Goal: Task Accomplishment & Management: Manage account settings

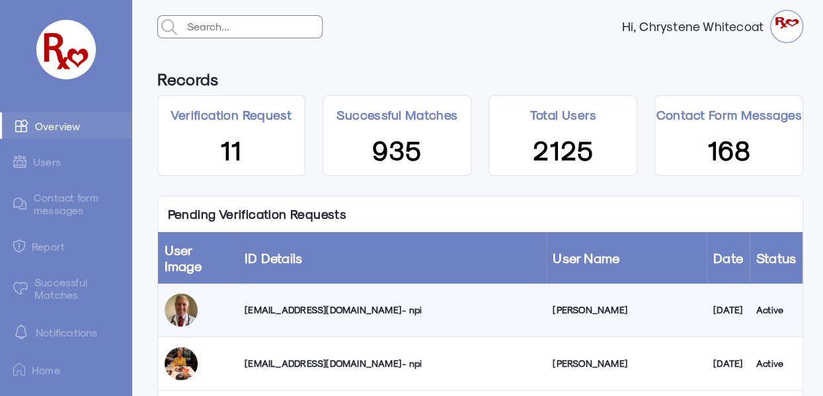
click at [324, 303] on div "[EMAIL_ADDRESS][DOMAIN_NAME] - npi" at bounding box center [391, 309] width 295 height 13
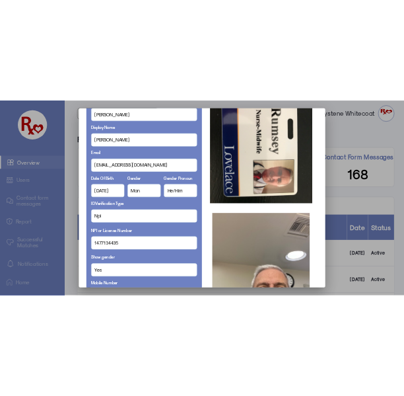
scroll to position [159, 0]
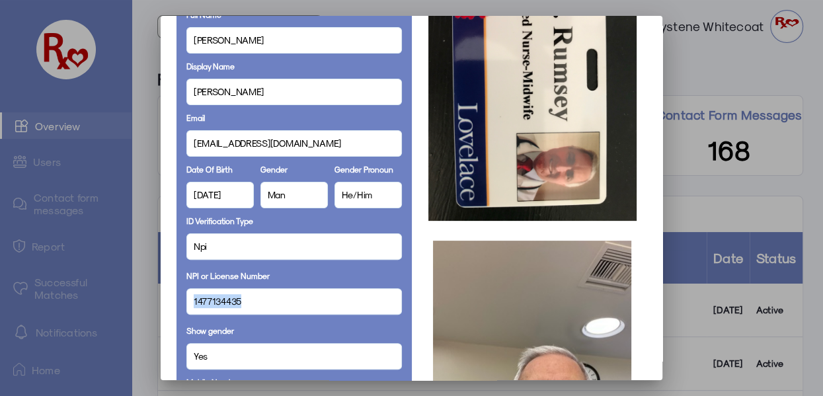
drag, startPoint x: 241, startPoint y: 301, endPoint x: 163, endPoint y: 303, distance: 78.7
click at [163, 303] on mat-dialog-container "Personal Details Full Name [PERSON_NAME] Display Name [PERSON_NAME] Email [EMAI…" at bounding box center [412, 198] width 502 height 364
copy span "1477134435"
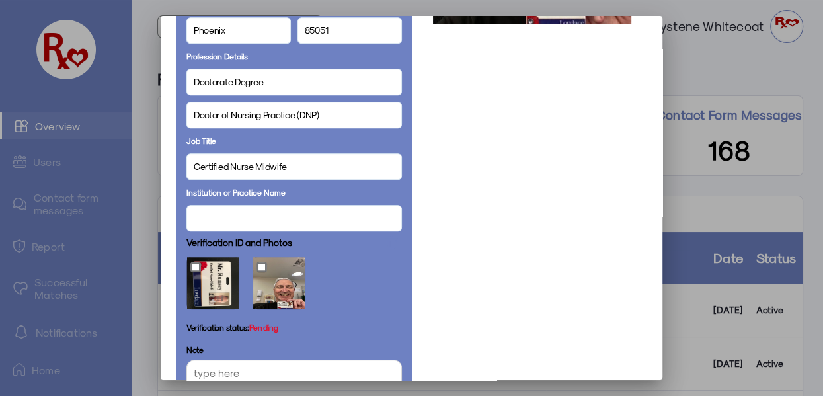
scroll to position [812, 0]
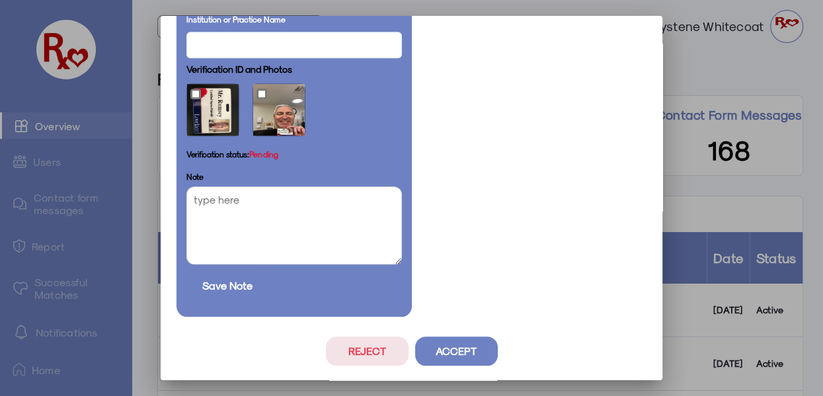
click at [457, 351] on button "Accept" at bounding box center [456, 350] width 83 height 29
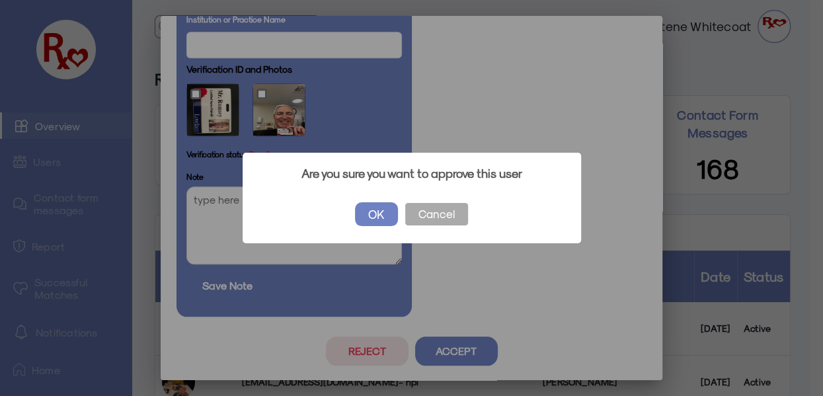
click at [374, 209] on button "OK" at bounding box center [376, 214] width 43 height 24
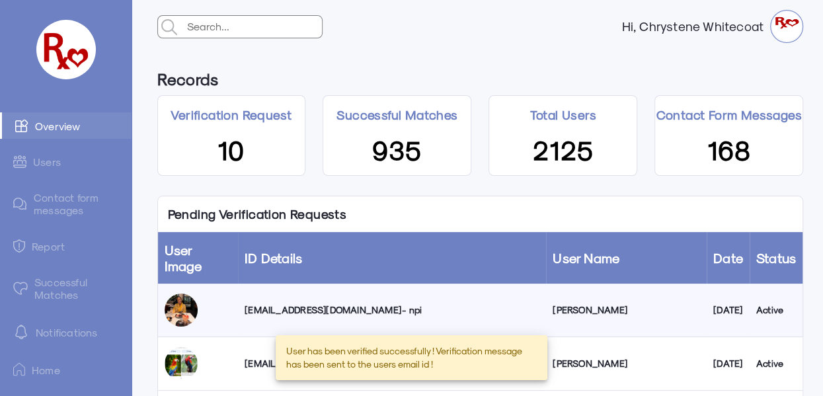
click at [71, 291] on link "Successful Matches" at bounding box center [65, 288] width 131 height 38
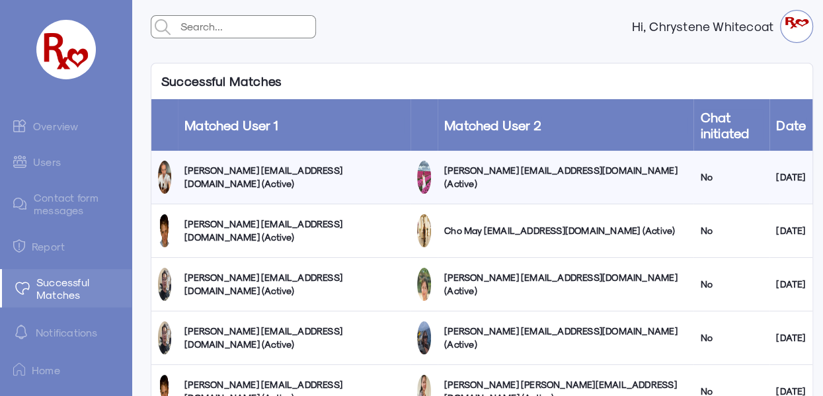
click at [48, 163] on link "Users" at bounding box center [65, 162] width 131 height 26
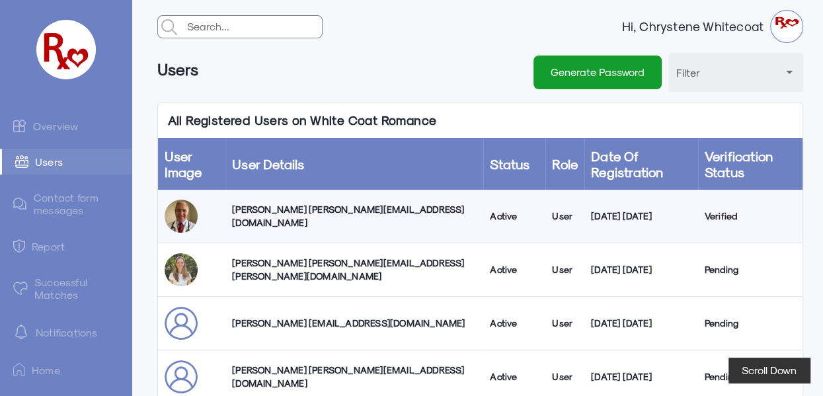
click at [54, 127] on link "Overview" at bounding box center [65, 125] width 131 height 26
